Goal: Transaction & Acquisition: Obtain resource

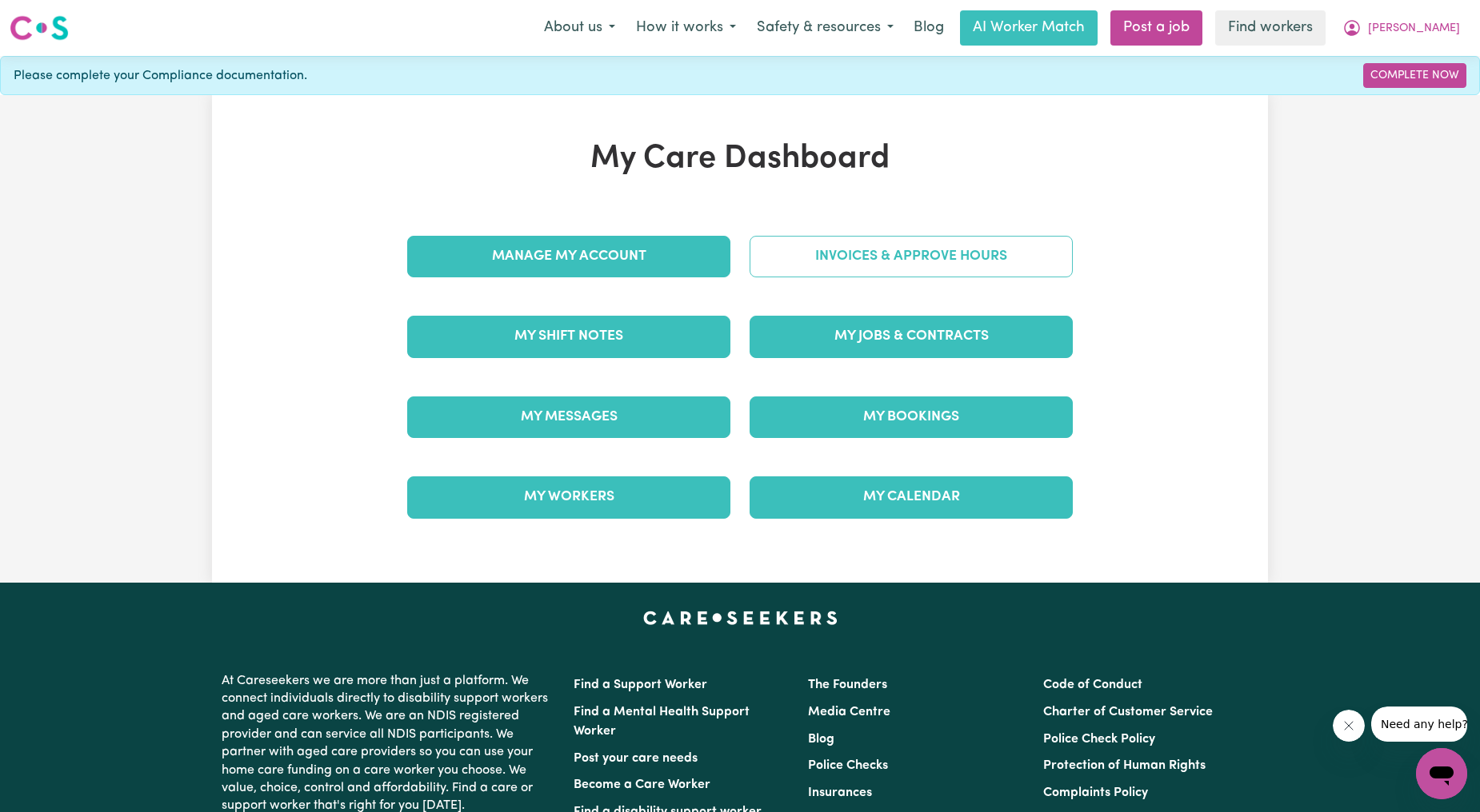
click at [818, 249] on link "Invoices & Approve Hours" at bounding box center [911, 256] width 323 height 42
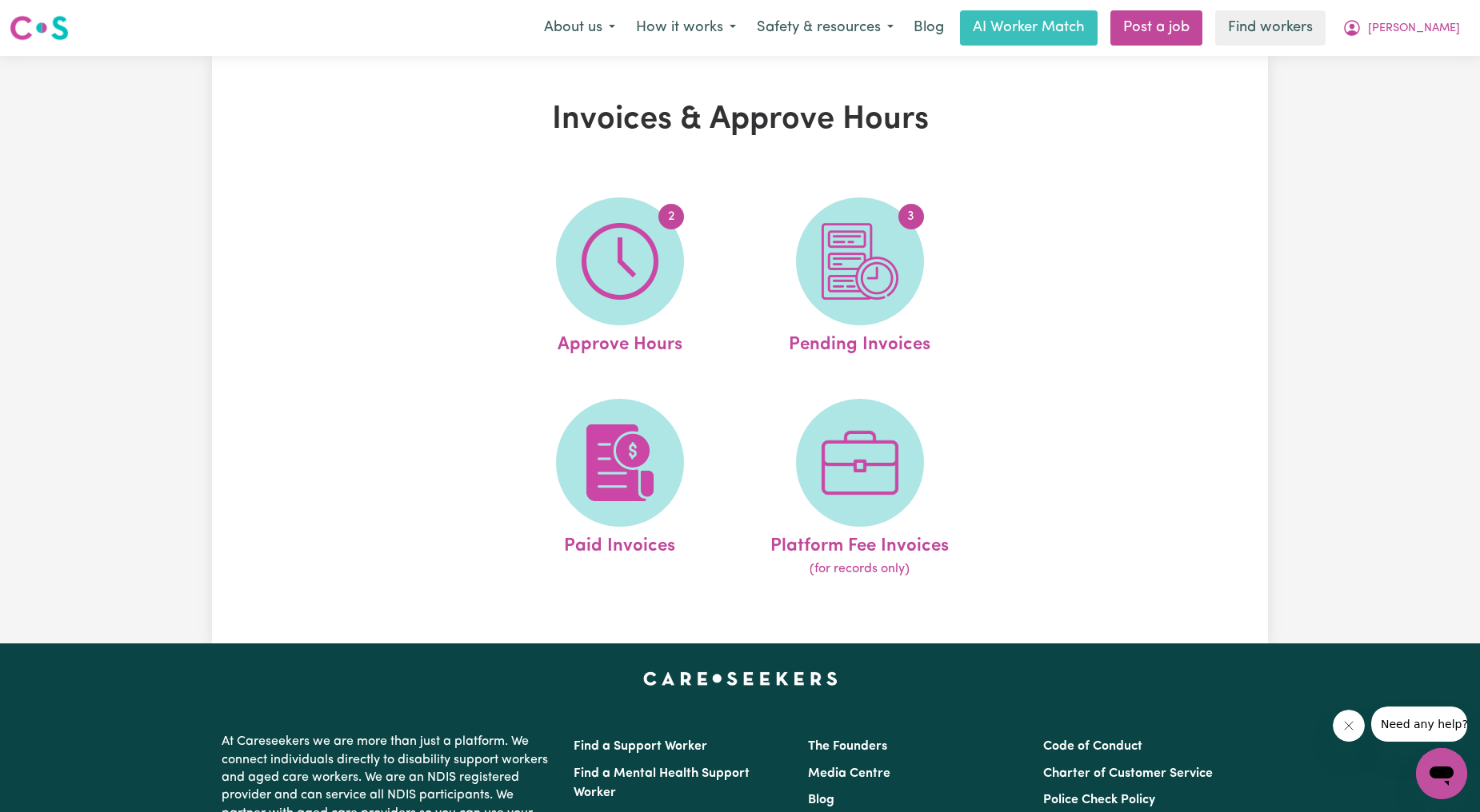
click at [818, 249] on span "3" at bounding box center [860, 261] width 128 height 128
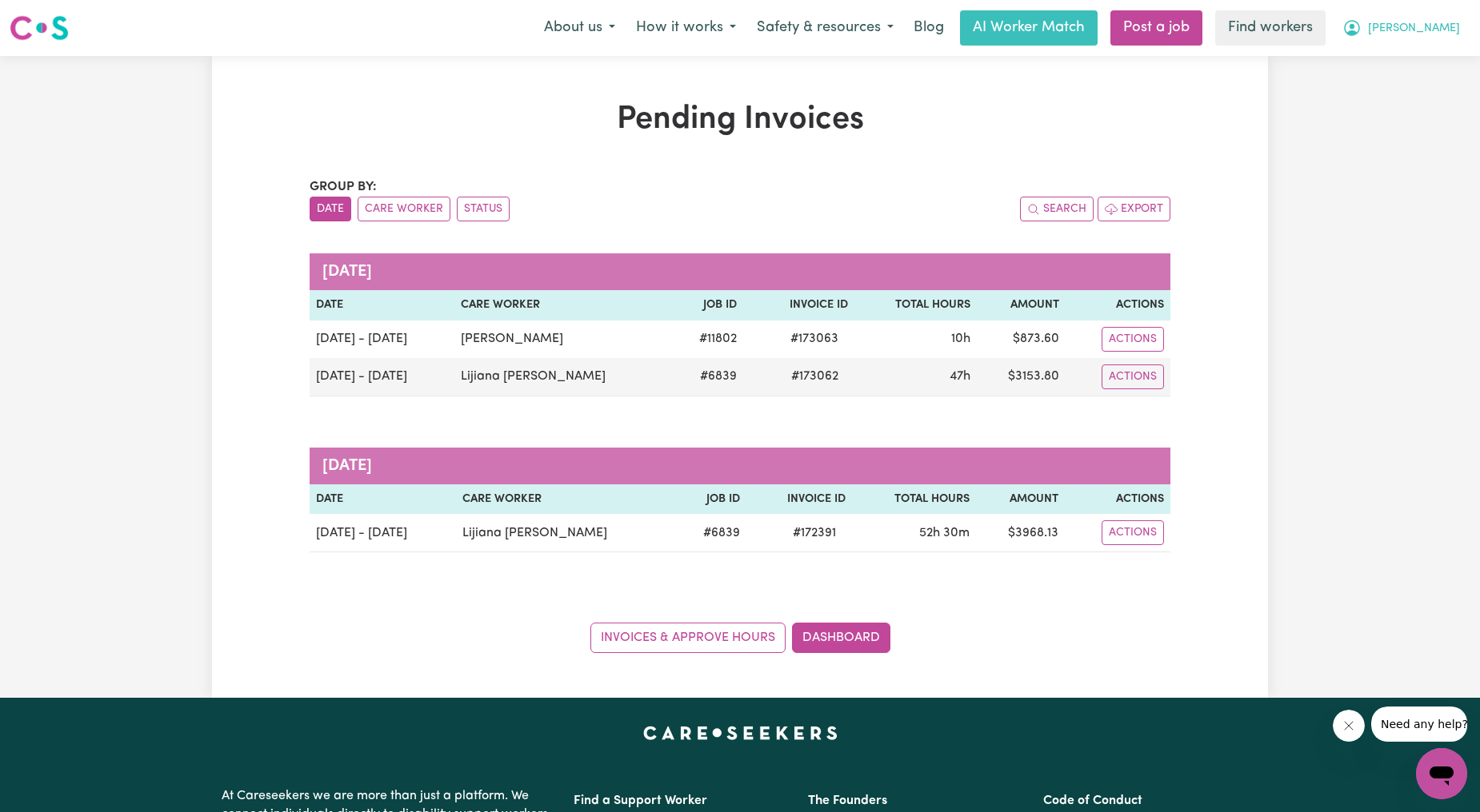
click at [1423, 35] on button "[PERSON_NAME]" at bounding box center [1401, 27] width 138 height 34
click at [1413, 60] on link "My Dashboard" at bounding box center [1405, 62] width 126 height 30
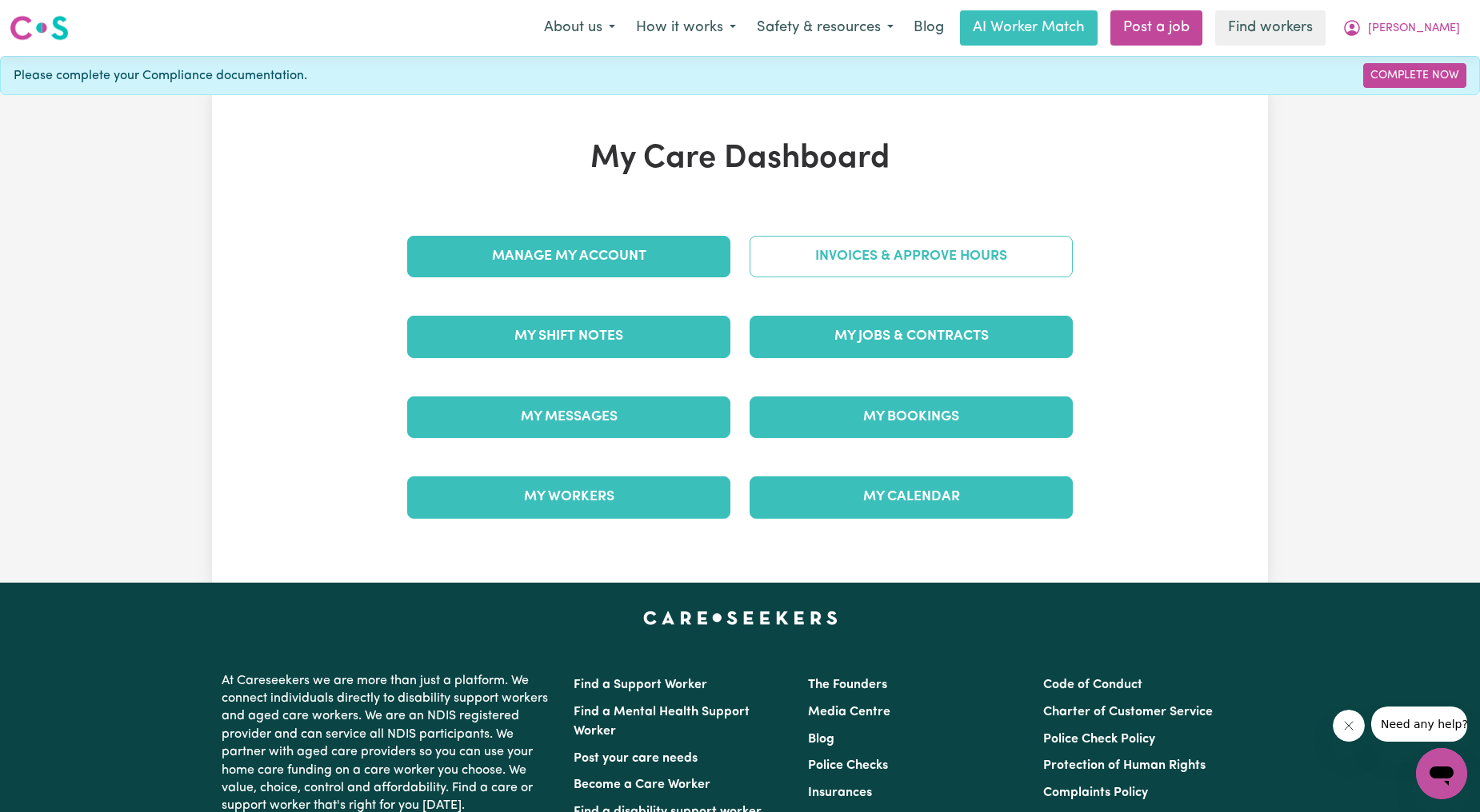
click at [1002, 249] on link "Invoices & Approve Hours" at bounding box center [911, 256] width 323 height 42
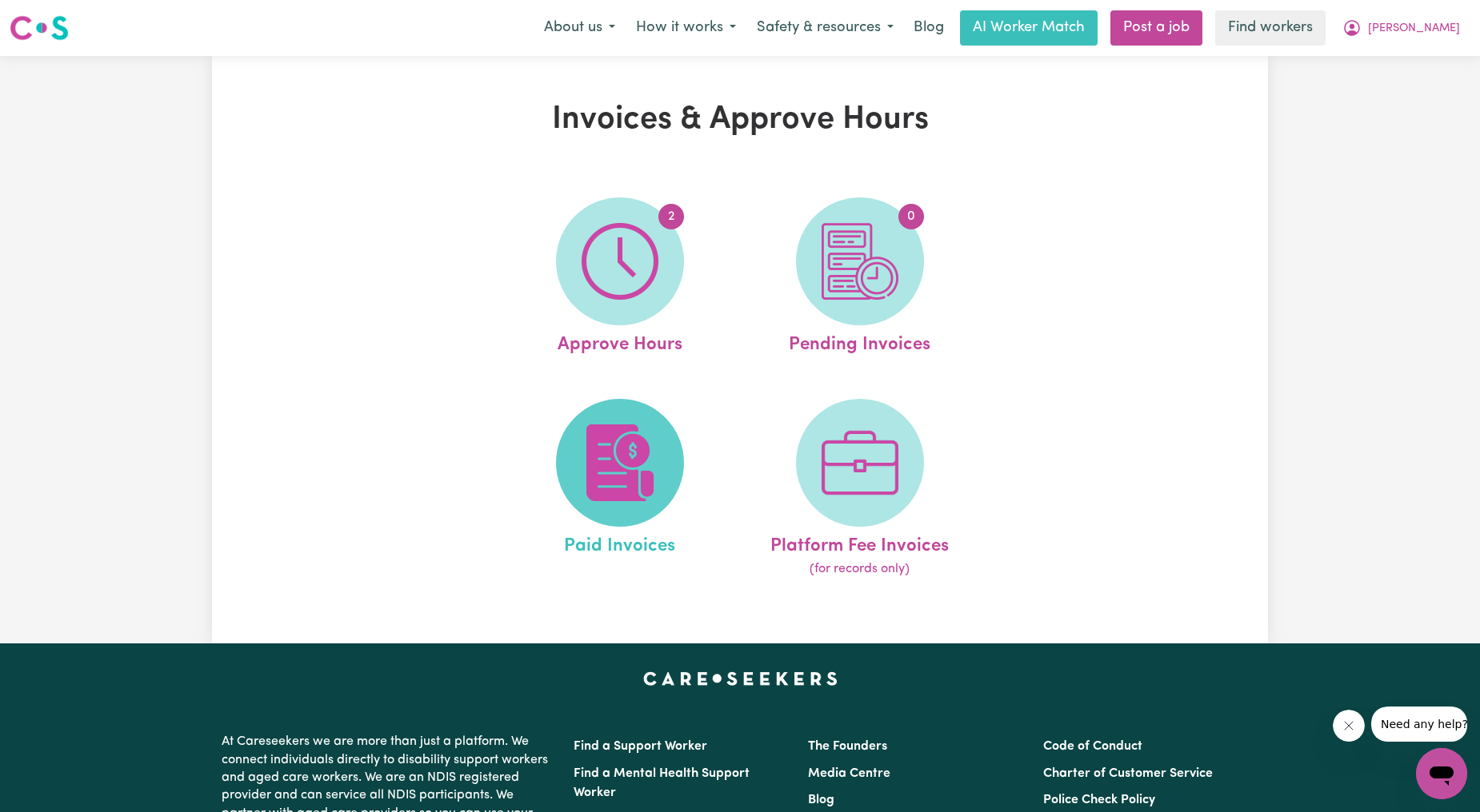
click at [597, 467] on img at bounding box center [619, 463] width 76 height 76
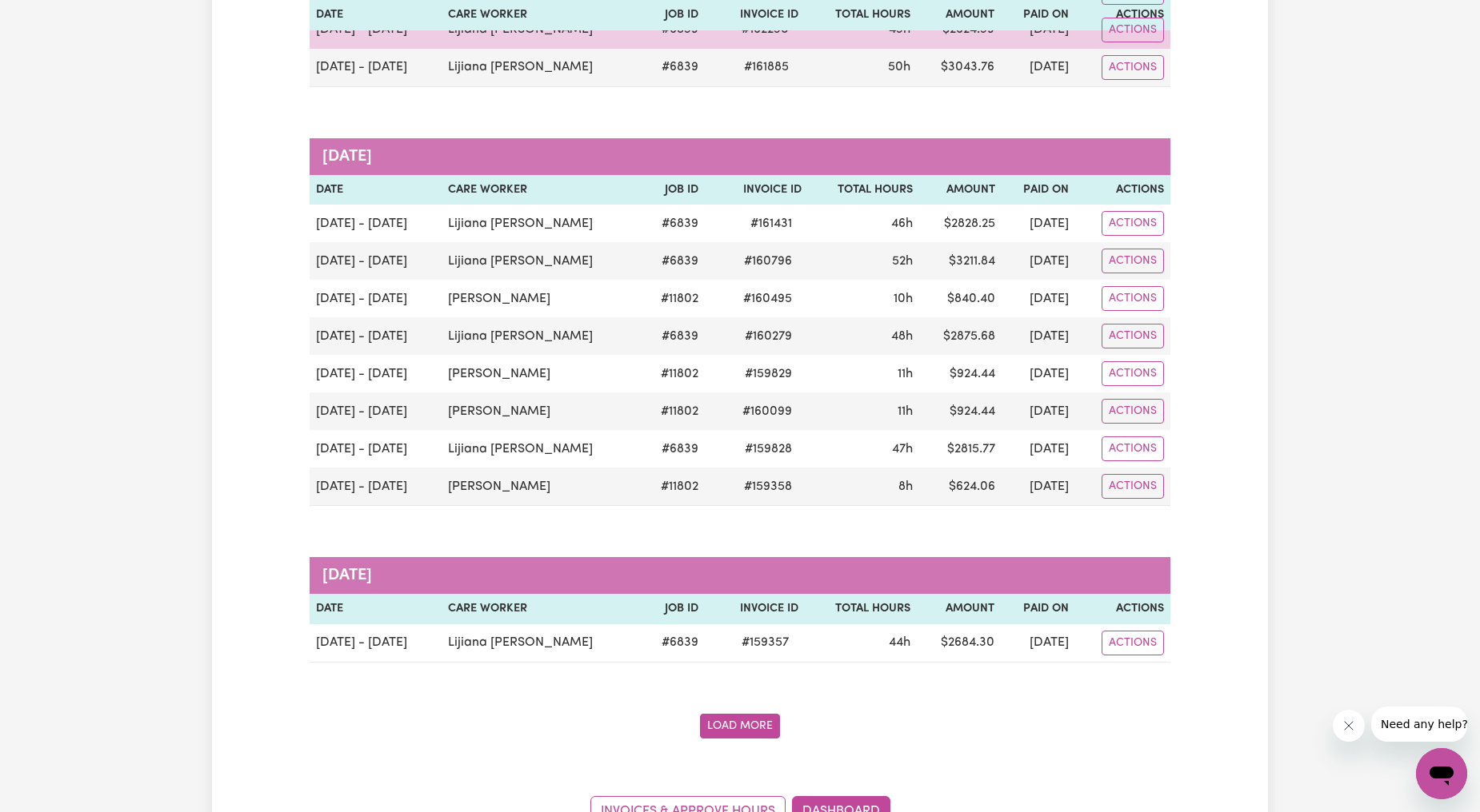
scroll to position [2665, 0]
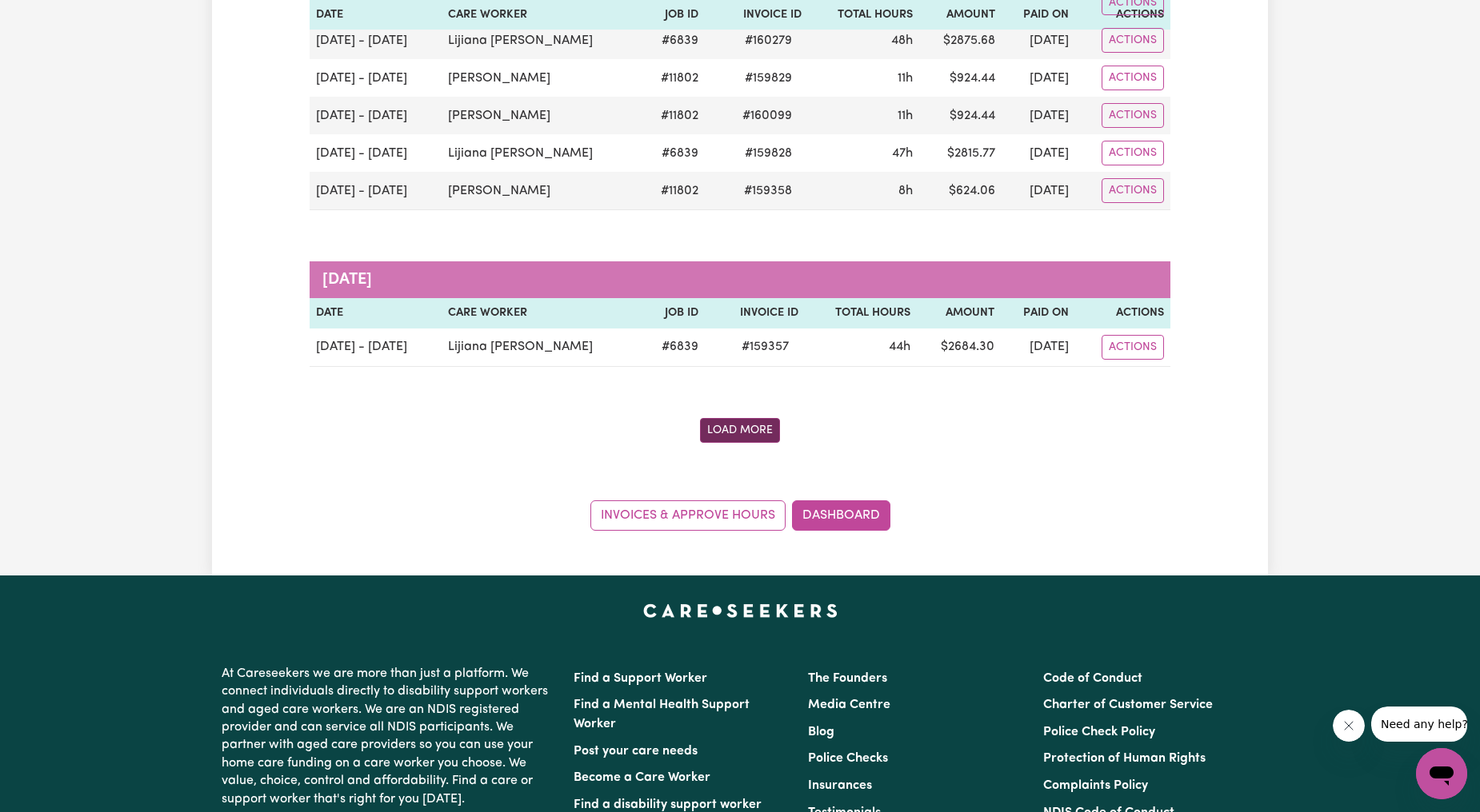
click at [759, 437] on button "Load More" at bounding box center [740, 430] width 80 height 25
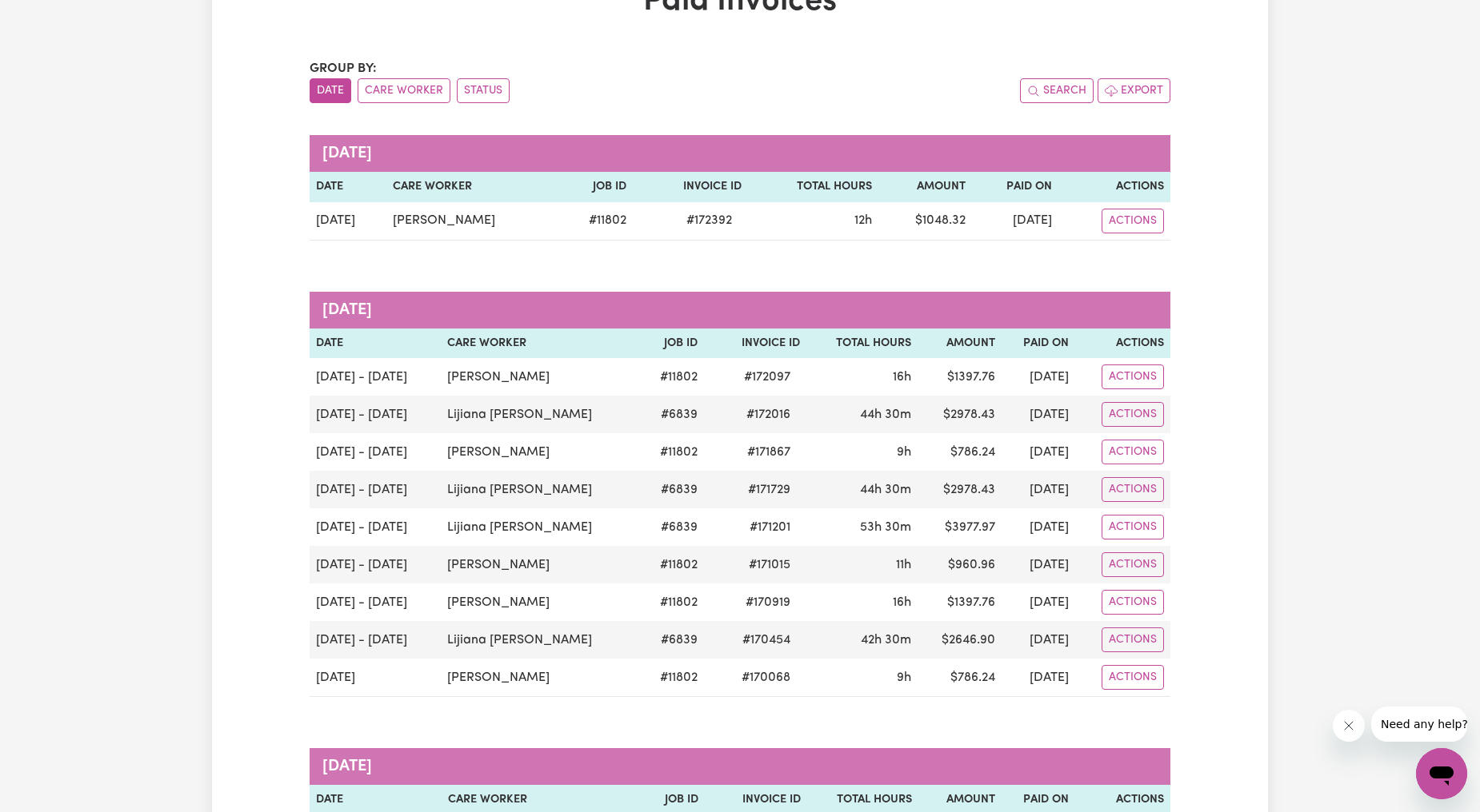
scroll to position [0, 0]
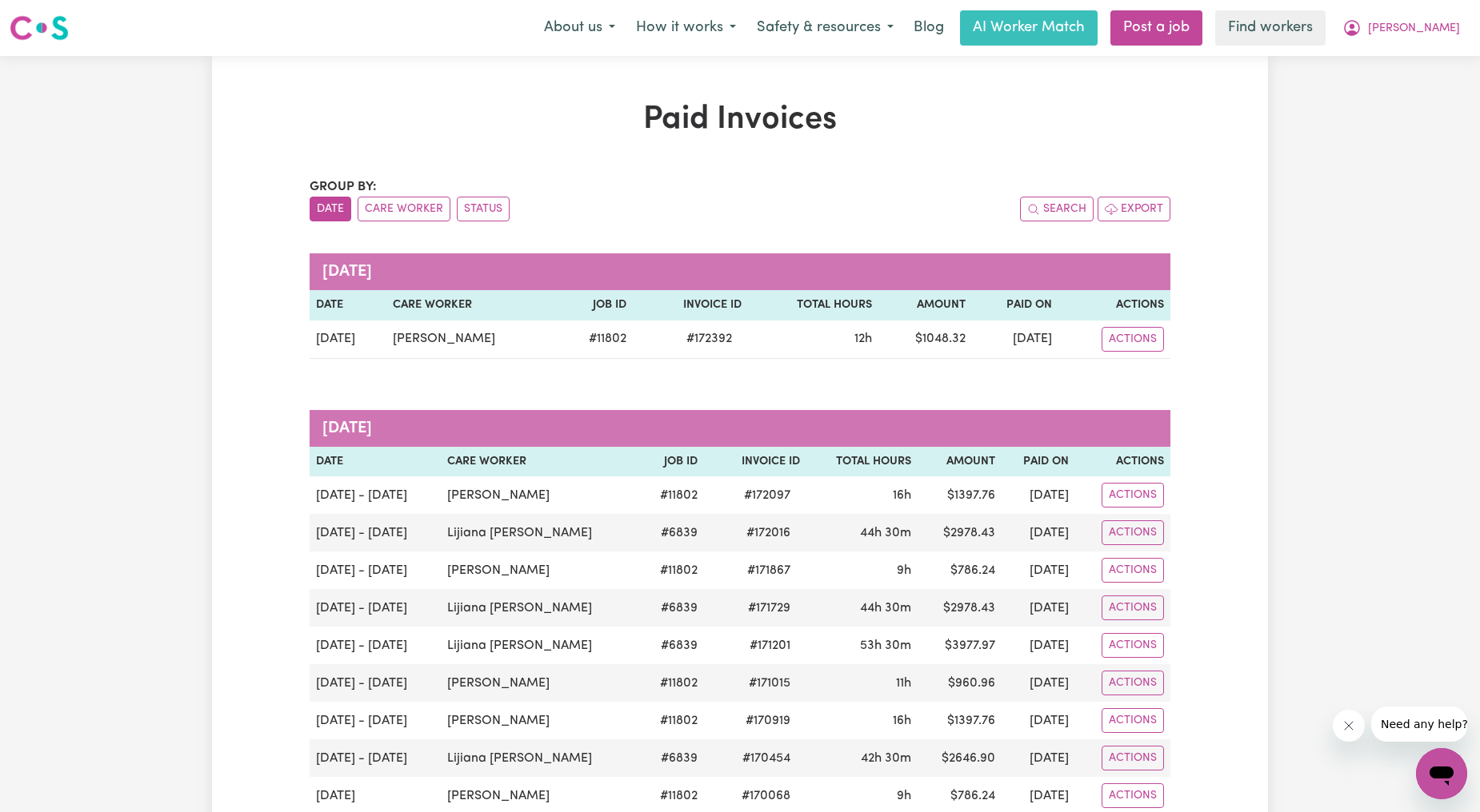
click at [1420, 26] on button "[PERSON_NAME]" at bounding box center [1401, 27] width 138 height 34
click at [1416, 48] on link "My Dashboard" at bounding box center [1405, 62] width 126 height 30
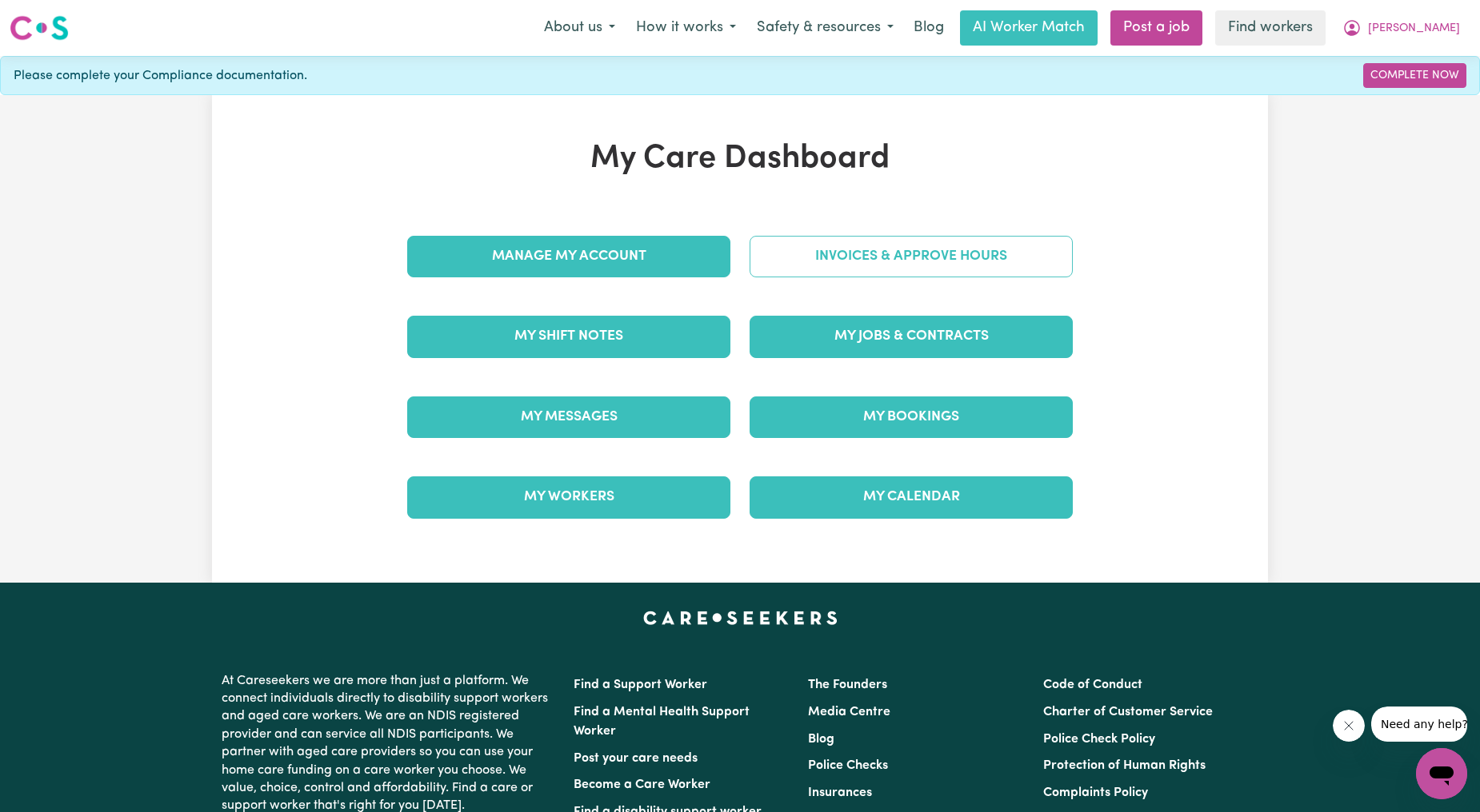
click at [923, 260] on link "Invoices & Approve Hours" at bounding box center [911, 256] width 323 height 42
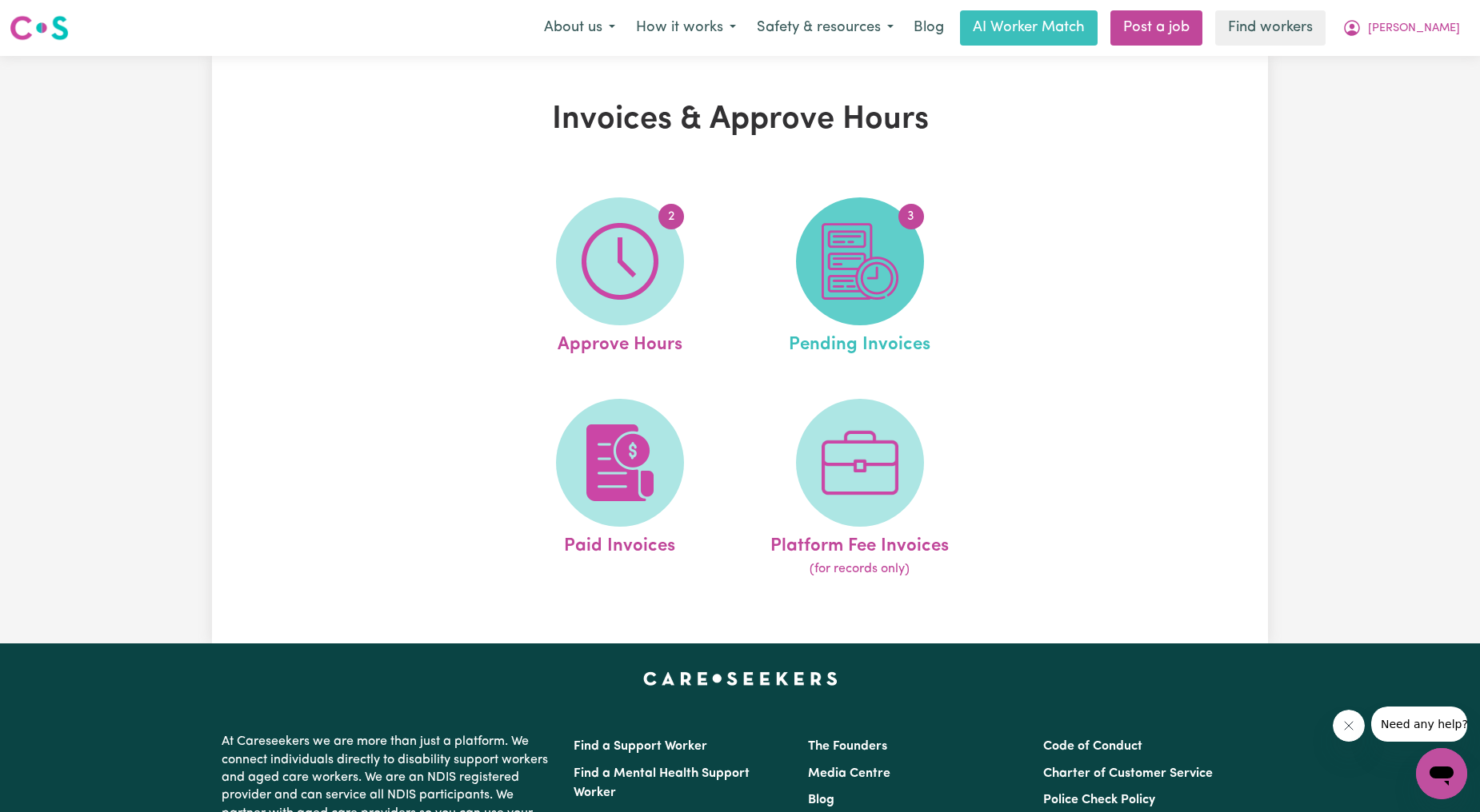
click at [901, 294] on span "3" at bounding box center [860, 261] width 128 height 128
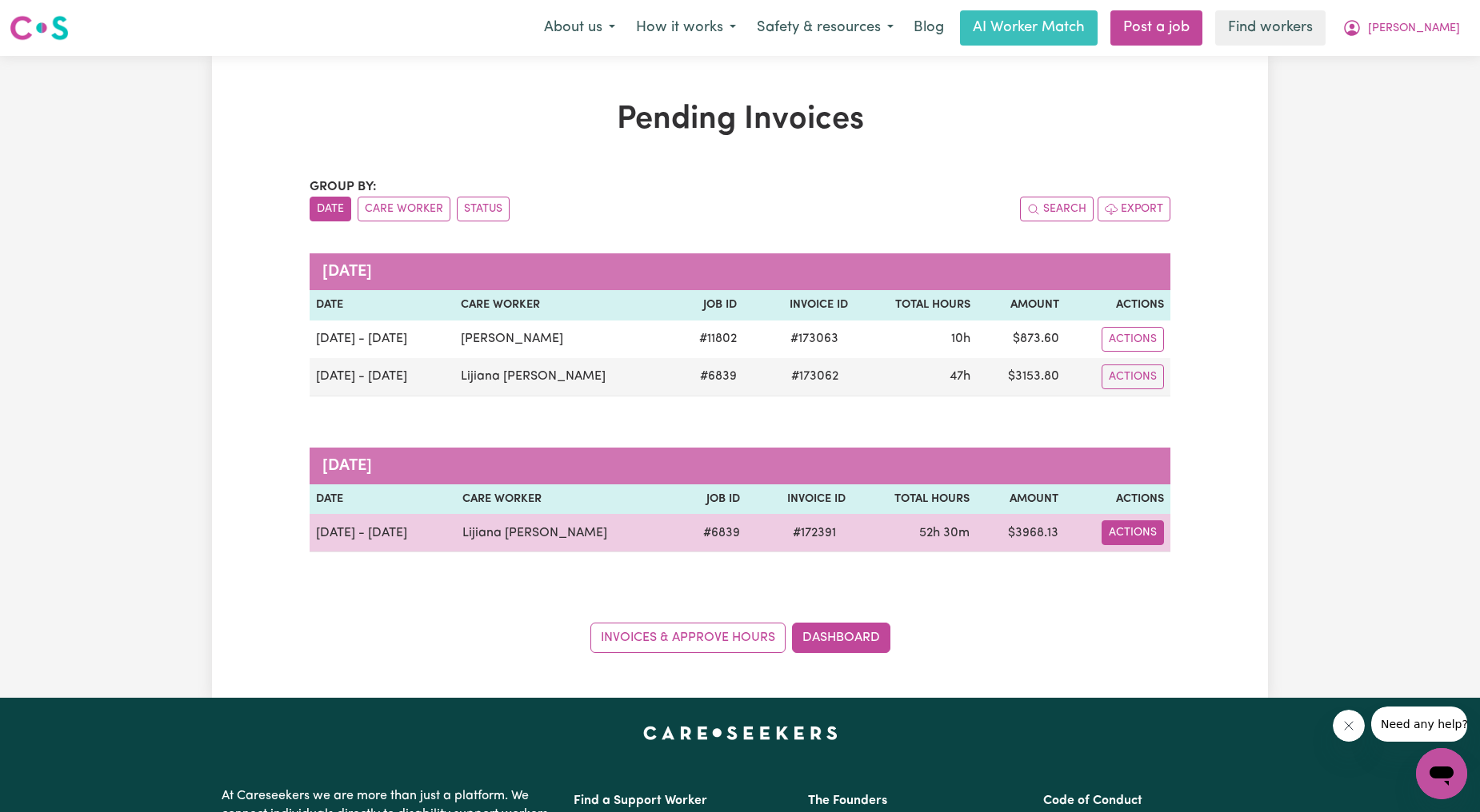
click at [1139, 533] on button "Actions" at bounding box center [1133, 532] width 63 height 25
click at [1134, 578] on link "Download Invoice" at bounding box center [1178, 570] width 146 height 32
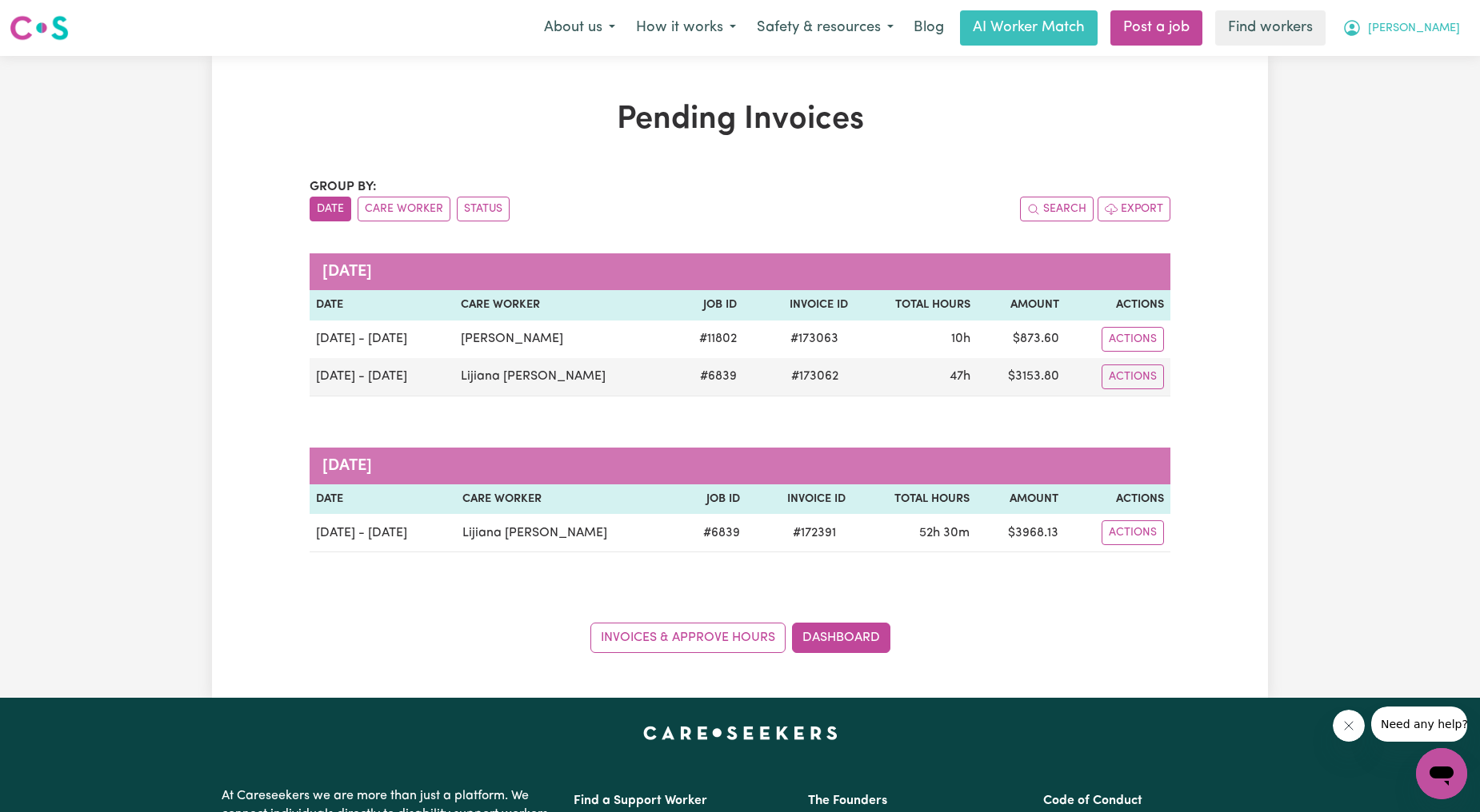
click at [1454, 15] on button "[PERSON_NAME]" at bounding box center [1401, 27] width 138 height 34
click at [1426, 84] on link "Logout" at bounding box center [1405, 91] width 126 height 30
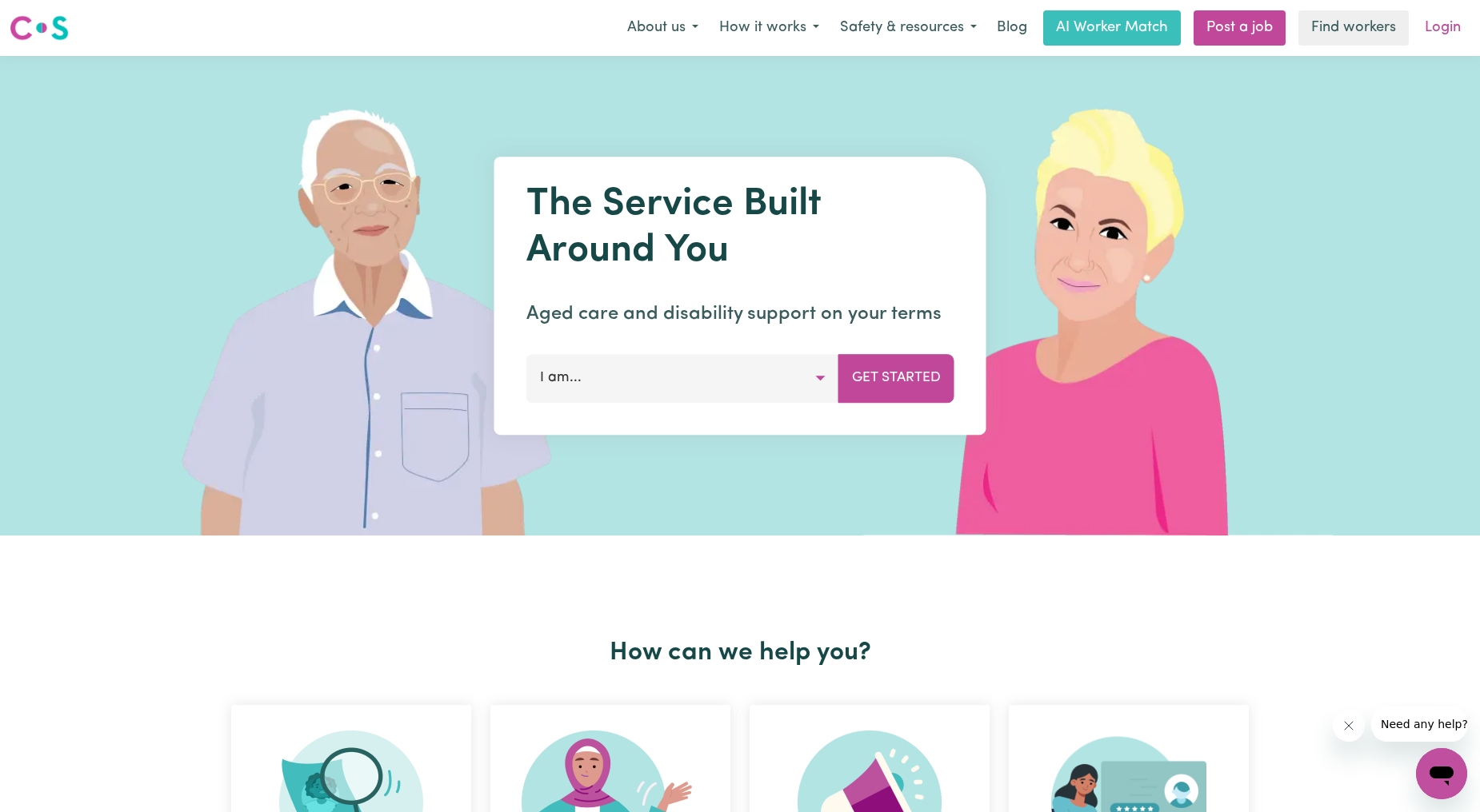
click at [1445, 20] on link "Login" at bounding box center [1443, 27] width 55 height 35
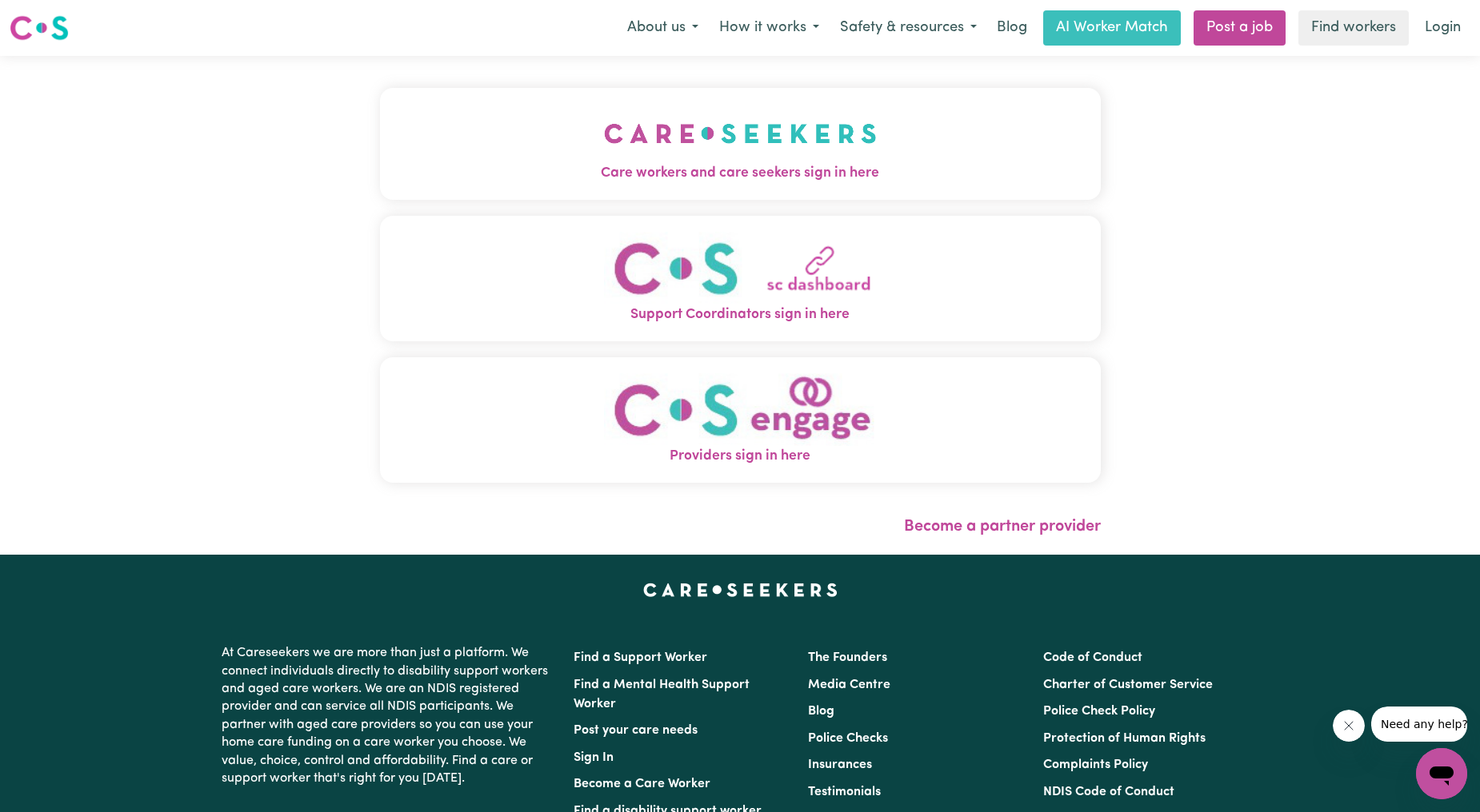
click at [380, 259] on button "Support Coordinators sign in here" at bounding box center [740, 278] width 720 height 125
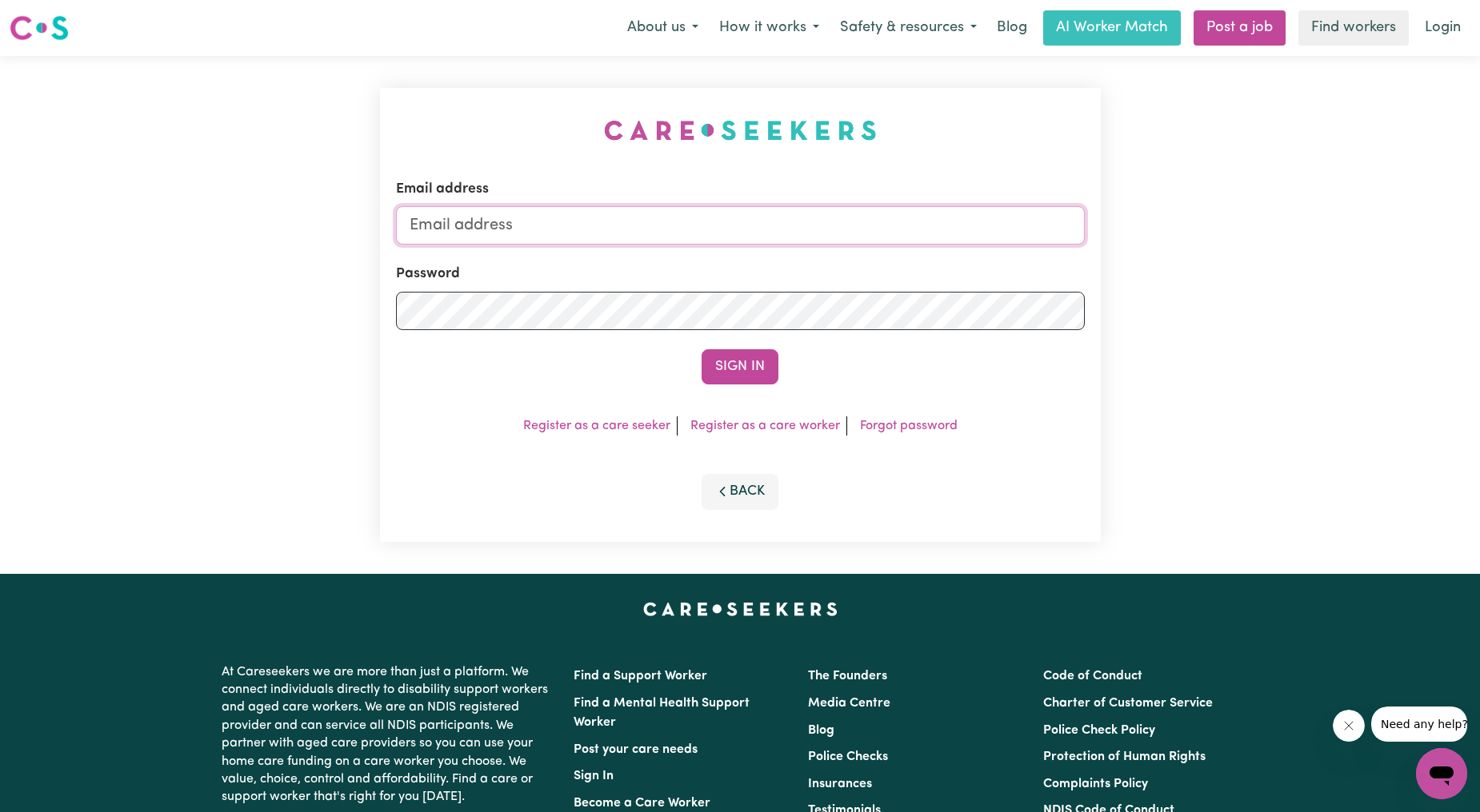
click at [610, 215] on input "Email address" at bounding box center [740, 226] width 689 height 38
drag, startPoint x: 493, startPoint y: 222, endPoint x: 851, endPoint y: 266, distance: 360.7
click at [851, 266] on form "Email address [EMAIL_ADDRESS][PERSON_NAME][DOMAIN_NAME] Password Sign In" at bounding box center [740, 282] width 689 height 206
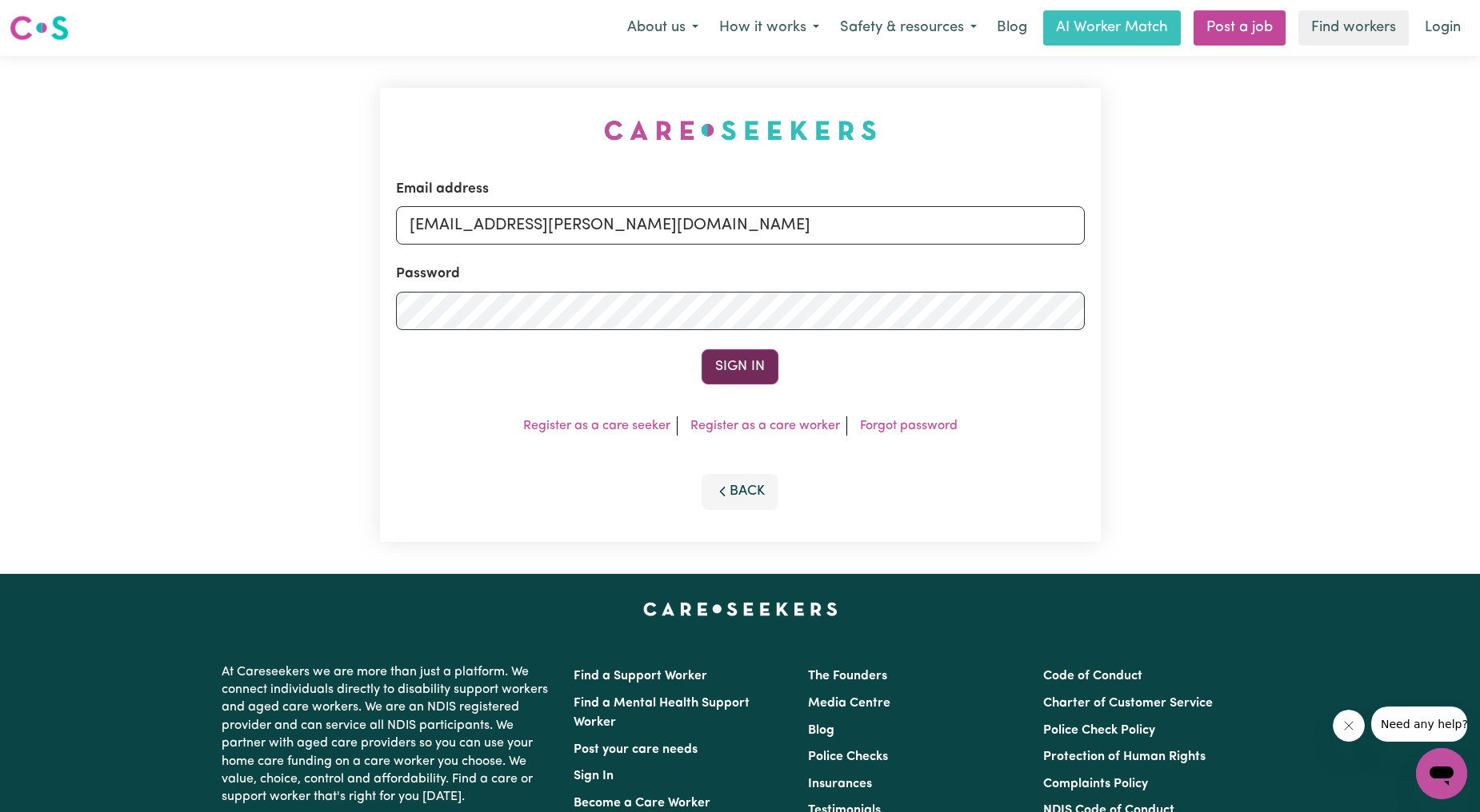
type input "[EMAIL_ADDRESS][PERSON_NAME][DOMAIN_NAME]"
click at [752, 349] on button "Sign In" at bounding box center [740, 366] width 76 height 35
